Goal: Transaction & Acquisition: Purchase product/service

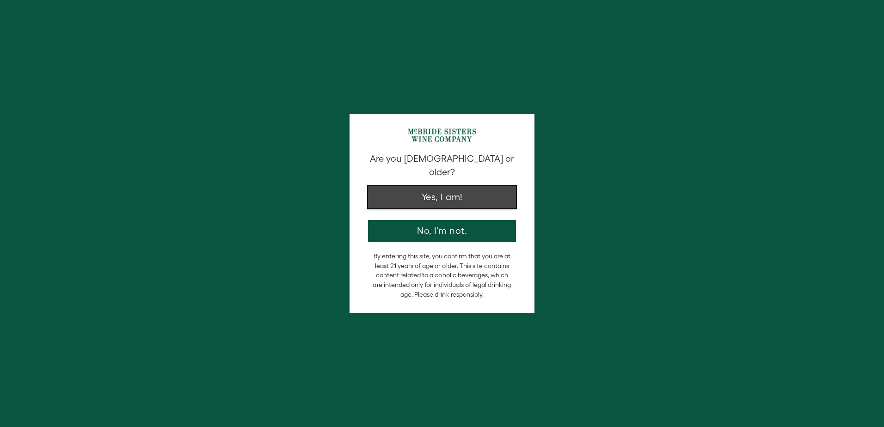
click at [430, 186] on button "Yes, I am!" at bounding box center [442, 197] width 148 height 22
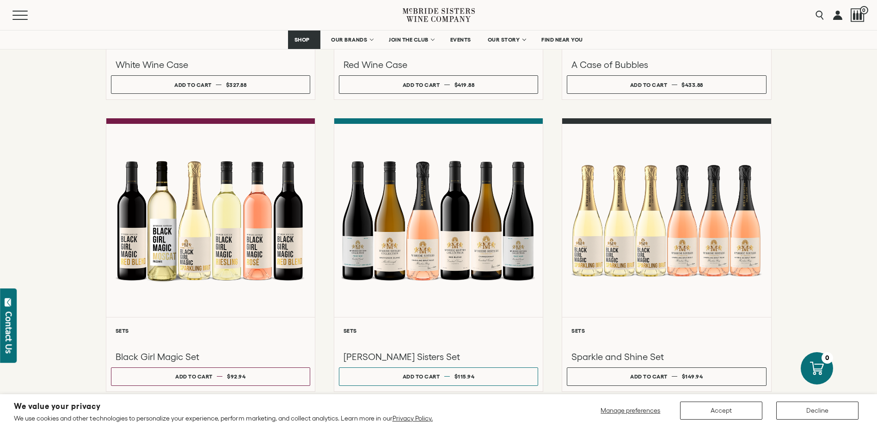
scroll to position [647, 0]
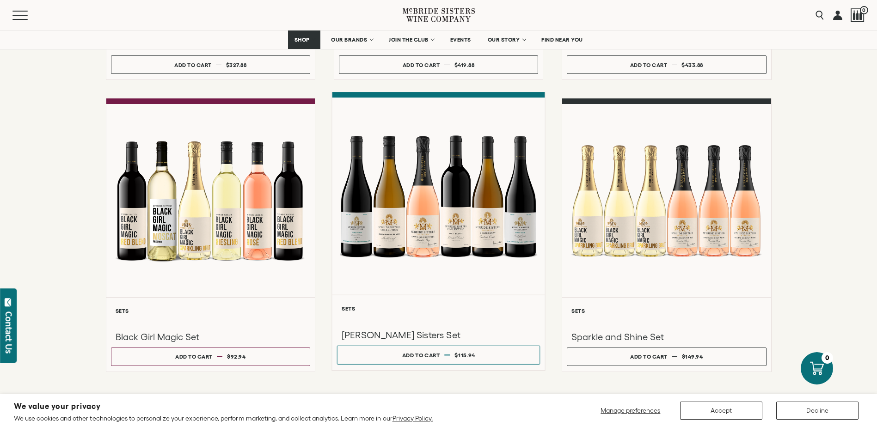
click at [395, 224] on div at bounding box center [438, 196] width 213 height 197
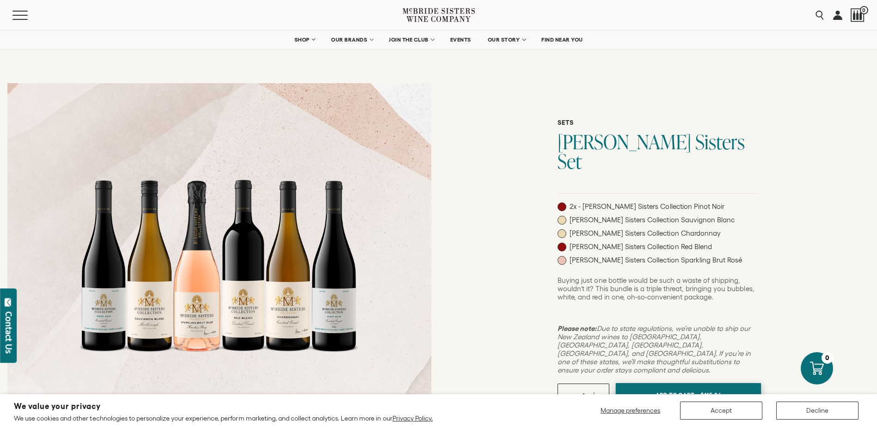
click at [676, 388] on span "Add To Cart -" at bounding box center [677, 395] width 43 height 14
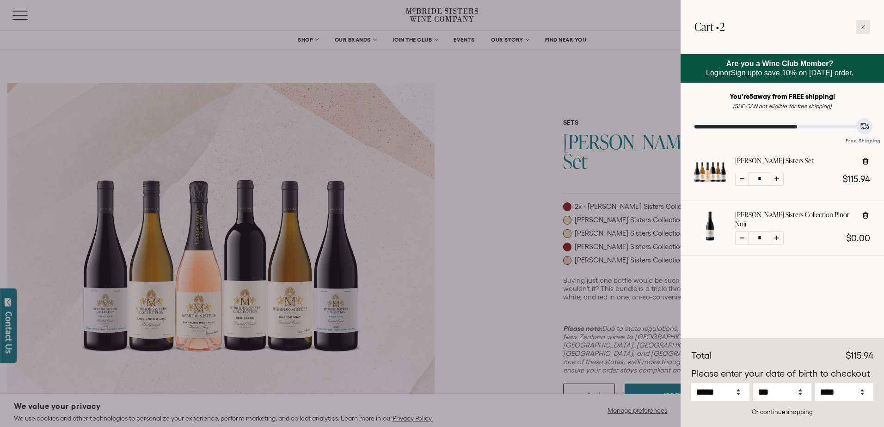
click at [863, 23] on div at bounding box center [863, 27] width 14 height 14
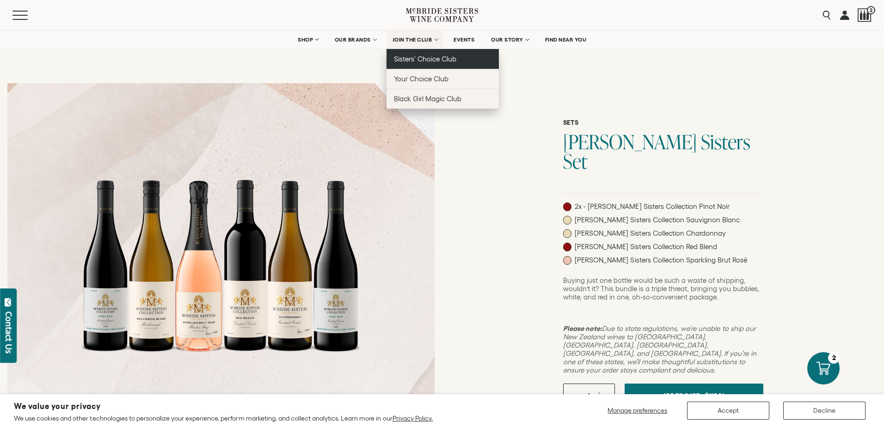
click at [422, 56] on span "Sisters' Choice Club" at bounding box center [425, 59] width 62 height 8
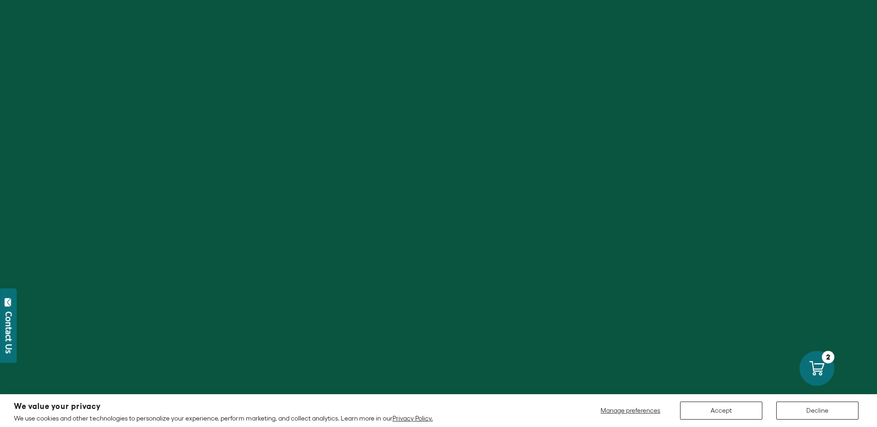
click at [820, 362] on icon at bounding box center [817, 368] width 15 height 15
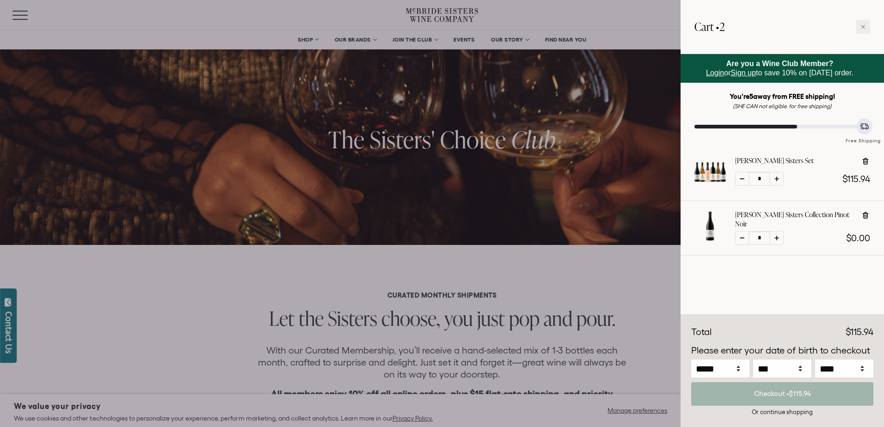
click at [487, 148] on div at bounding box center [442, 213] width 884 height 427
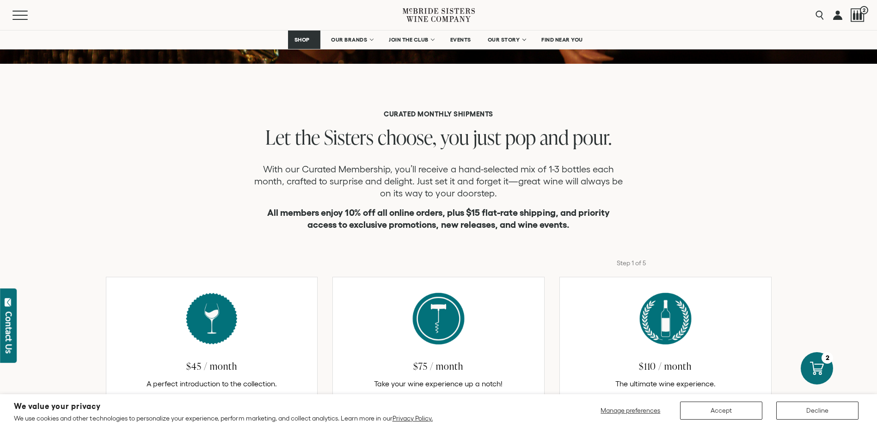
scroll to position [231, 0]
